Goal: Task Accomplishment & Management: Complete application form

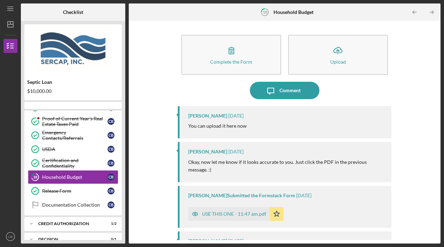
scroll to position [96, 0]
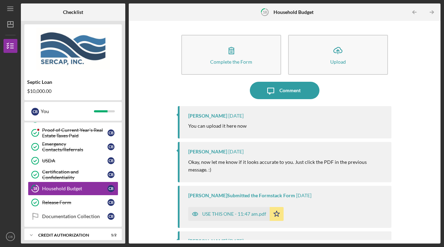
drag, startPoint x: 221, startPoint y: 213, endPoint x: 214, endPoint y: 212, distance: 7.4
click at [220, 212] on div "USE THIS ONE - 11:47 am.pdf" at bounding box center [234, 214] width 64 height 6
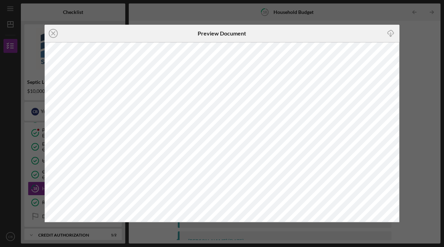
drag, startPoint x: 437, startPoint y: 52, endPoint x: 431, endPoint y: 45, distance: 9.1
click at [431, 45] on div "Icon/Close Preview Document Icon/Download" at bounding box center [222, 123] width 444 height 247
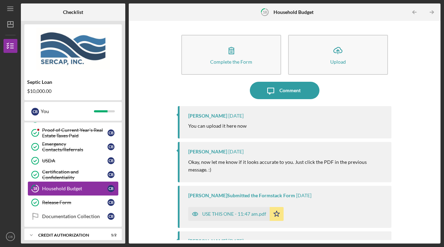
click at [56, 186] on div "Household Budget" at bounding box center [74, 189] width 65 height 6
click at [61, 175] on div "Certification and Confidentiality" at bounding box center [74, 174] width 65 height 11
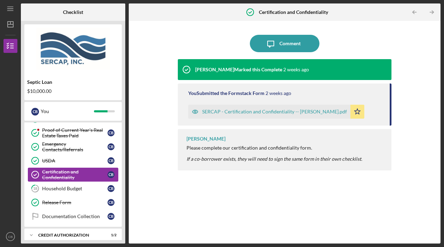
click at [69, 175] on div "Certification and Confidentiality" at bounding box center [74, 174] width 65 height 11
click at [69, 189] on div "Household Budget" at bounding box center [74, 189] width 65 height 6
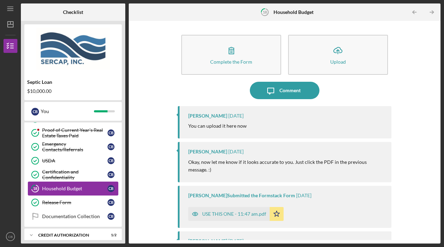
click at [69, 189] on div "Household Budget" at bounding box center [74, 189] width 65 height 6
click at [433, 58] on div "Complete the Form Form Icon/Upload Upload Icon/Message Comment [PERSON_NAME] [D…" at bounding box center [284, 132] width 305 height 216
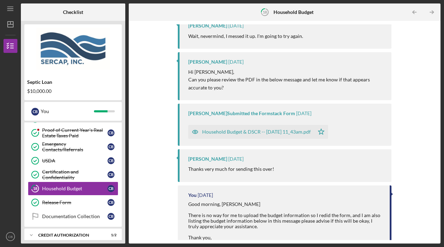
scroll to position [220, 0]
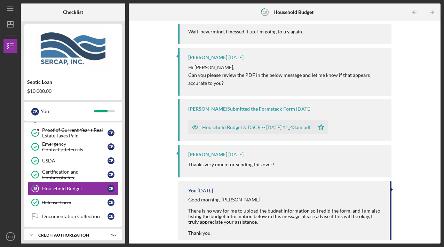
click at [234, 129] on div "Household Budget & DSCR -- [DATE] 11_43am.pdf" at bounding box center [256, 128] width 109 height 6
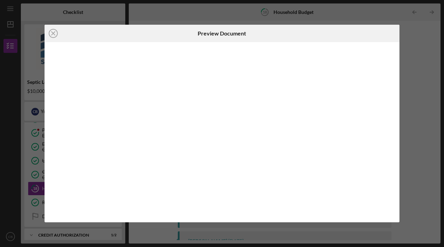
scroll to position [215, 0]
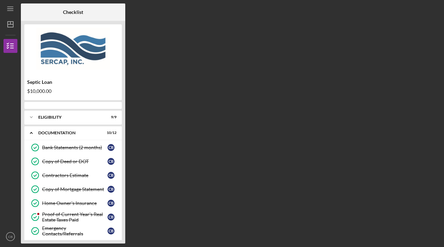
scroll to position [96, 0]
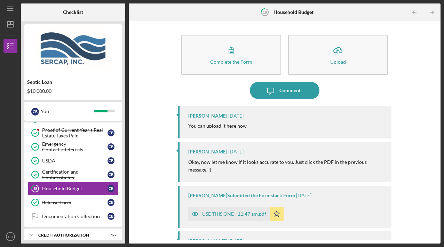
click at [285, 162] on p "Okay, now let me know if it looks accurate to you. Just click the PDF in the pr…" at bounding box center [286, 166] width 196 height 16
drag, startPoint x: 438, startPoint y: 55, endPoint x: 443, endPoint y: 29, distance: 26.5
click at [444, 22] on html "Icon/Menu 18 Household Budget Checklist Septic Loan $10,000.00 C B You Icon/Exp…" at bounding box center [222, 123] width 444 height 247
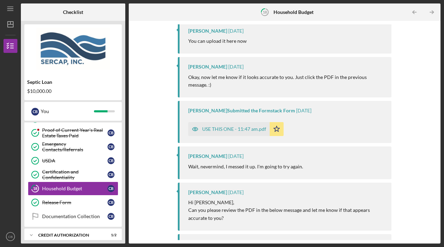
scroll to position [0, 0]
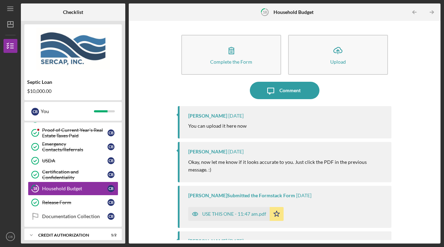
click at [237, 214] on div "USE THIS ONE - 11:47 am.pdf" at bounding box center [234, 214] width 64 height 6
